Goal: Task Accomplishment & Management: Use online tool/utility

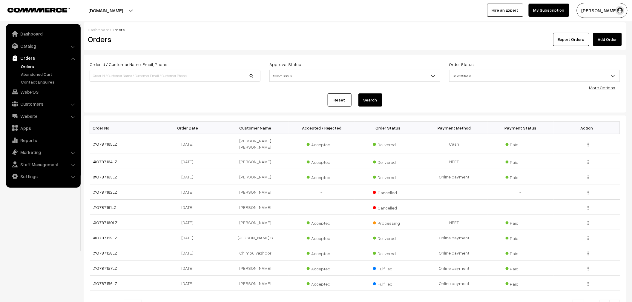
click at [601, 92] on div "Order Id / Customer Name, Email, Phone Approval Status Select Status Awaiting A…" at bounding box center [355, 84] width 531 height 46
click at [598, 91] on div "Order Id / Customer Name, Email, Phone Approval Status Select Status Awaiting A…" at bounding box center [355, 84] width 531 height 46
click at [598, 90] on link "More Options" at bounding box center [603, 87] width 26 height 5
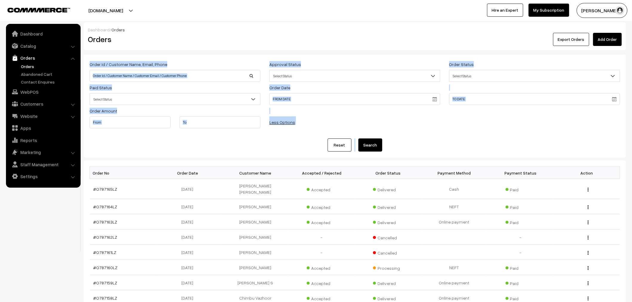
click at [231, 141] on div "Reset Search" at bounding box center [355, 145] width 531 height 13
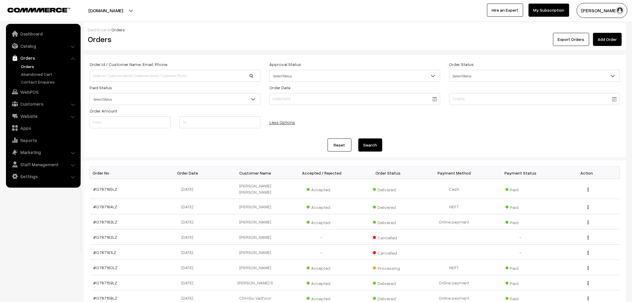
click at [451, 79] on span "Select Status" at bounding box center [535, 76] width 170 height 10
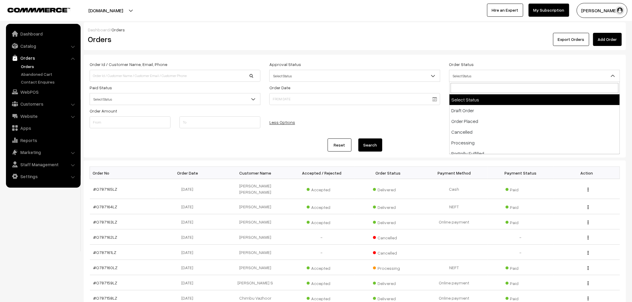
click at [424, 112] on div "Order Id / Customer Name, Email, Phone Approval Status Select Status Awaiting A…" at bounding box center [355, 97] width 540 height 72
click at [460, 77] on span "Select Status" at bounding box center [535, 76] width 170 height 10
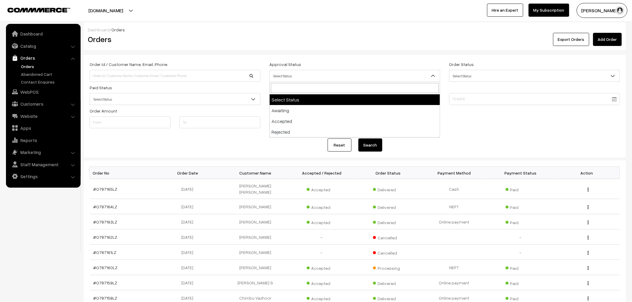
click at [375, 72] on span "Select Status" at bounding box center [355, 76] width 170 height 10
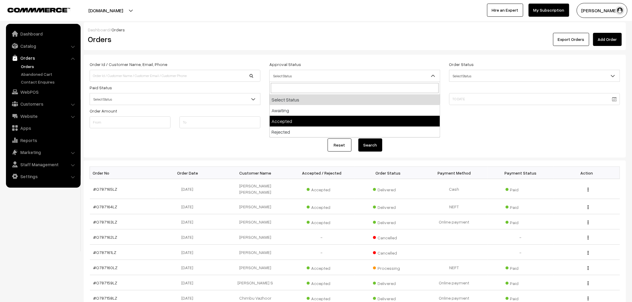
select select "1"
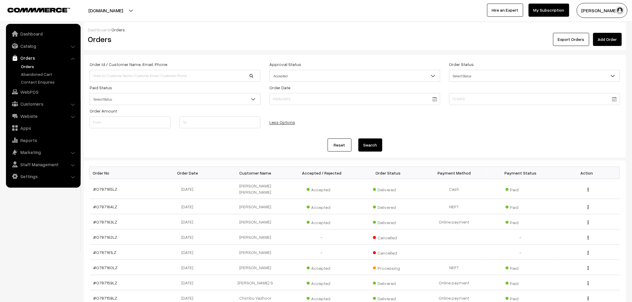
click at [182, 94] on span "Select Status" at bounding box center [175, 99] width 170 height 10
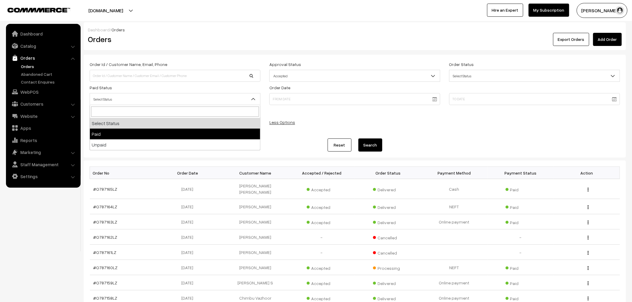
select select "1"
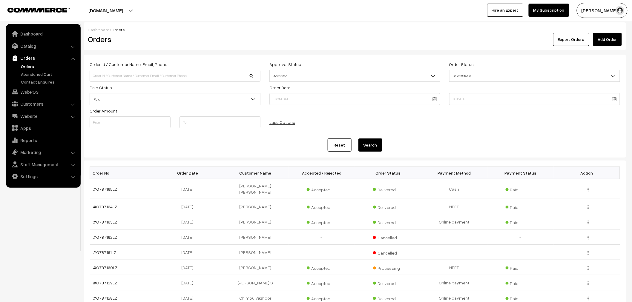
click at [437, 100] on body "Thank you for showing interest. Our team will call you shortly. Close lbcmoto.c…" at bounding box center [316, 206] width 632 height 412
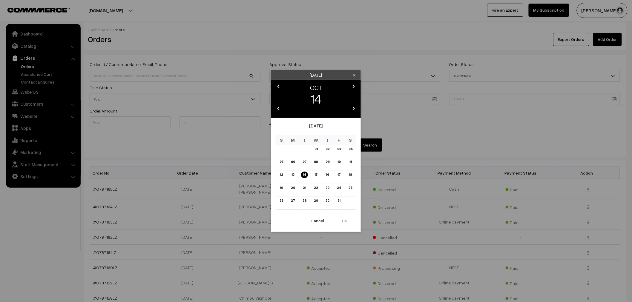
click at [277, 87] on icon "chevron_left" at bounding box center [278, 86] width 7 height 7
click at [294, 149] on link "01" at bounding box center [293, 149] width 7 height 6
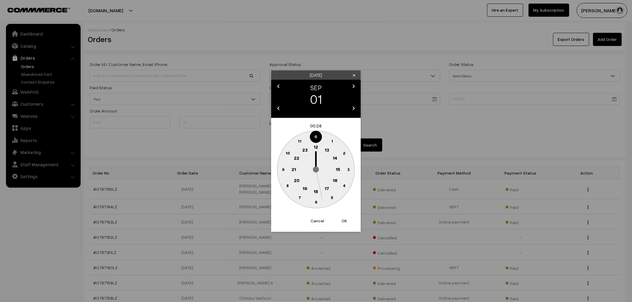
click at [346, 221] on button "OK" at bounding box center [345, 221] width 24 height 13
type input "[DATE] 00:28"
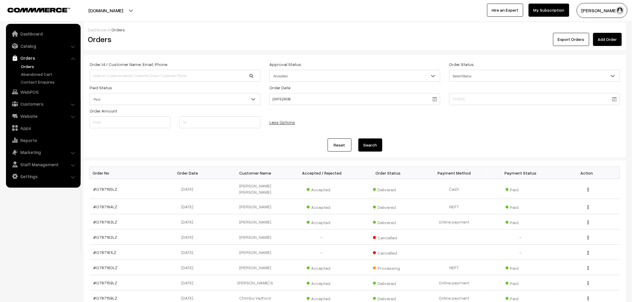
click at [617, 103] on body "Thank you for showing interest. Our team will call you shortly. Close lbcmoto.c…" at bounding box center [316, 206] width 632 height 412
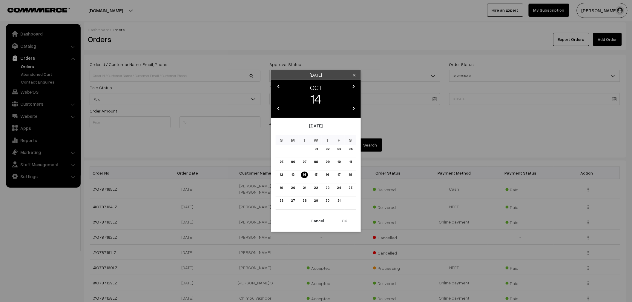
click at [285, 84] on div "OCT" at bounding box center [316, 88] width 67 height 10
click at [279, 85] on icon "chevron_left" at bounding box center [278, 86] width 7 height 7
click at [303, 203] on link "30" at bounding box center [304, 201] width 7 height 6
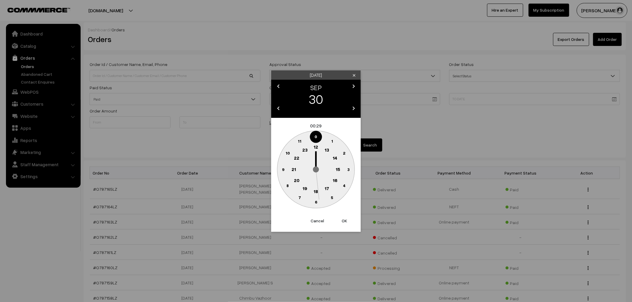
click at [346, 221] on button "OK" at bounding box center [345, 221] width 24 height 13
click at [302, 139] on circle at bounding box center [306, 139] width 8 height 8
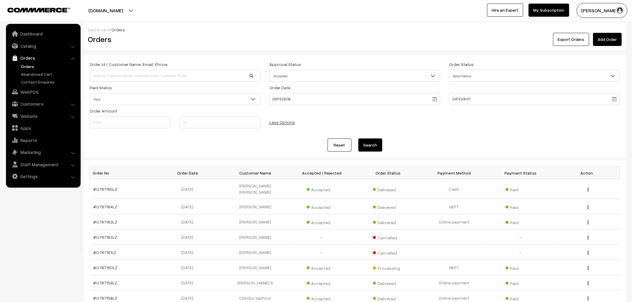
click at [616, 100] on body "Thank you for showing interest. Our team will call you shortly. Close lbcmoto.c…" at bounding box center [316, 206] width 632 height 412
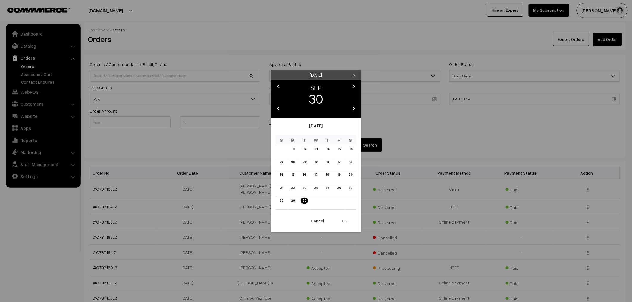
click at [341, 222] on button "OK" at bounding box center [345, 221] width 24 height 13
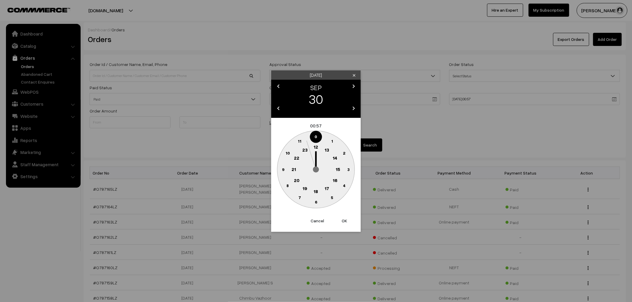
click at [305, 148] on text "23" at bounding box center [304, 149] width 5 height 5
click at [312, 133] on circle at bounding box center [316, 137] width 12 height 12
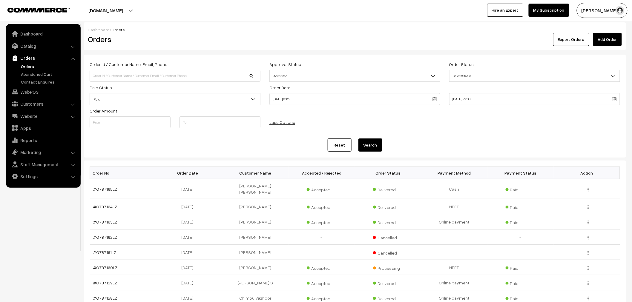
click at [612, 100] on body "Thank you for showing interest. Our team will call you shortly. Close lbcmoto.c…" at bounding box center [316, 206] width 632 height 412
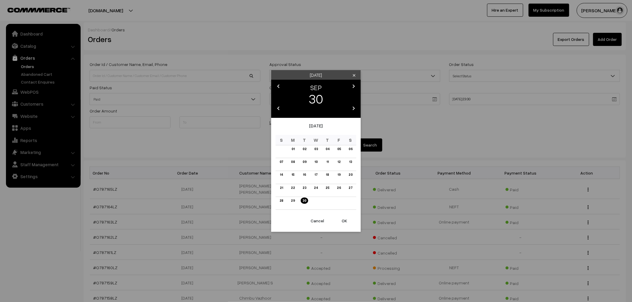
click at [347, 220] on button "OK" at bounding box center [345, 221] width 24 height 13
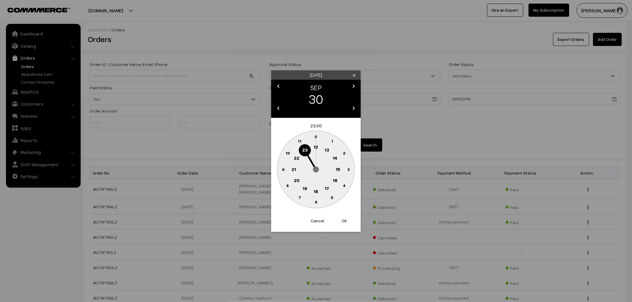
drag, startPoint x: 306, startPoint y: 150, endPoint x: 314, endPoint y: 143, distance: 10.8
click at [314, 143] on g "0 1 2 3 4 5 6 7 8 9 10 11 12 13 14 15 16 17 18 19 20 21 22 23" at bounding box center [315, 169] width 77 height 77
drag, startPoint x: 314, startPoint y: 139, endPoint x: 314, endPoint y: 136, distance: 3.0
click at [314, 136] on circle at bounding box center [316, 137] width 12 height 12
drag, startPoint x: 314, startPoint y: 133, endPoint x: 310, endPoint y: 133, distance: 4.2
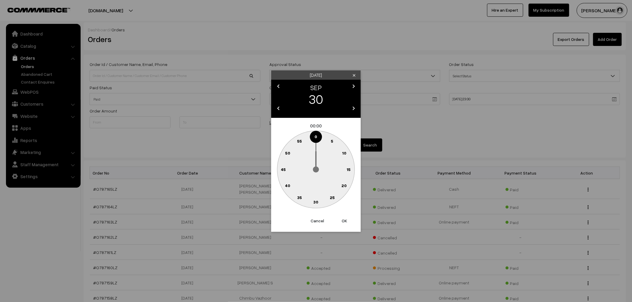
click at [310, 133] on g "0 5 10 15 20 25 30 35 40 45 50 55" at bounding box center [315, 169] width 77 height 77
click at [313, 135] on circle at bounding box center [313, 138] width 8 height 8
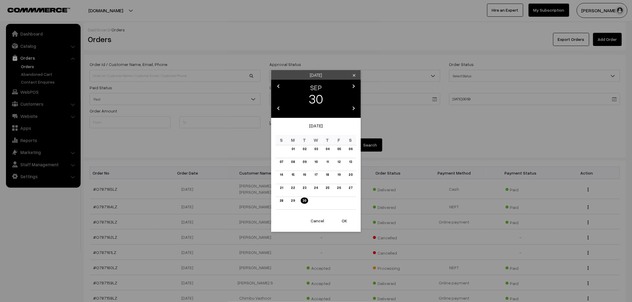
click at [614, 102] on body "Thank you for showing interest. Our team will call you shortly. Close lbcmoto.c…" at bounding box center [316, 206] width 632 height 412
click at [343, 219] on button "OK" at bounding box center [345, 221] width 24 height 13
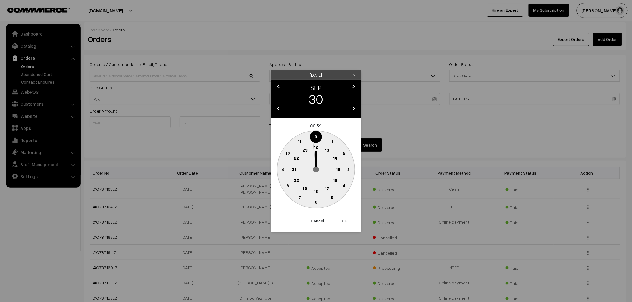
click at [301, 150] on circle at bounding box center [305, 150] width 12 height 12
click at [345, 219] on button "OK" at bounding box center [345, 221] width 24 height 13
type input "[DATE] 23:59"
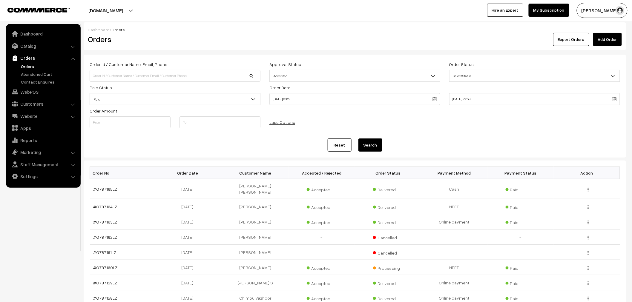
click at [373, 145] on button "Search" at bounding box center [371, 145] width 24 height 13
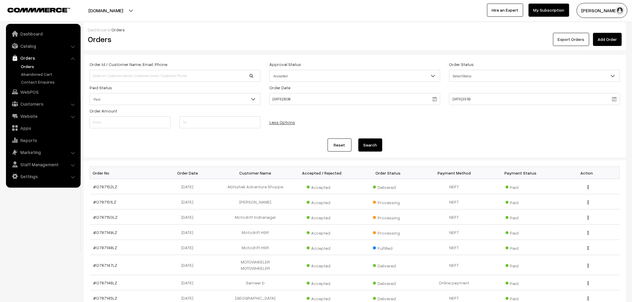
click at [562, 39] on button "Export Orders" at bounding box center [572, 39] width 36 height 13
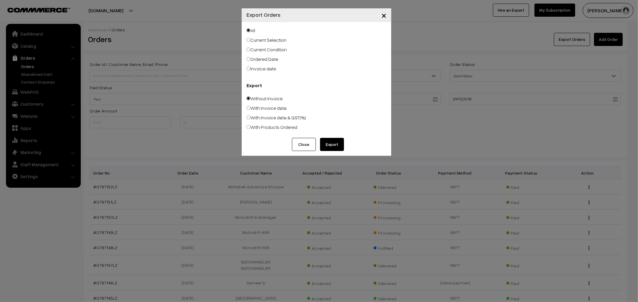
click at [276, 118] on label "With Invoice data & GST(%)" at bounding box center [275, 117] width 59 height 7
click at [250, 118] on input "With Invoice data & GST(%)" at bounding box center [248, 118] width 4 height 4
radio input "true"
click at [275, 37] on label "Current Selection" at bounding box center [266, 39] width 40 height 7
click at [250, 38] on input "Current Selection" at bounding box center [248, 40] width 4 height 4
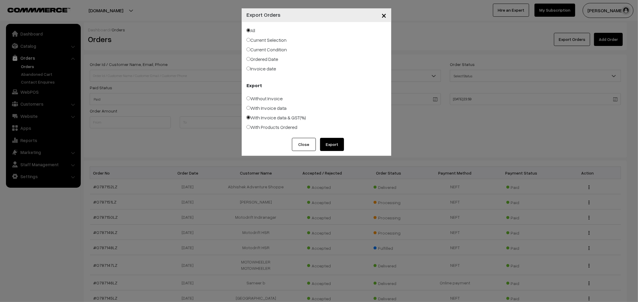
radio input "true"
click at [275, 47] on label "Current Condition" at bounding box center [266, 49] width 40 height 7
click at [250, 48] on input "Current Condition" at bounding box center [248, 50] width 4 height 4
radio input "true"
click at [336, 146] on button "Export" at bounding box center [332, 144] width 24 height 13
